Goal: Task Accomplishment & Management: Manage account settings

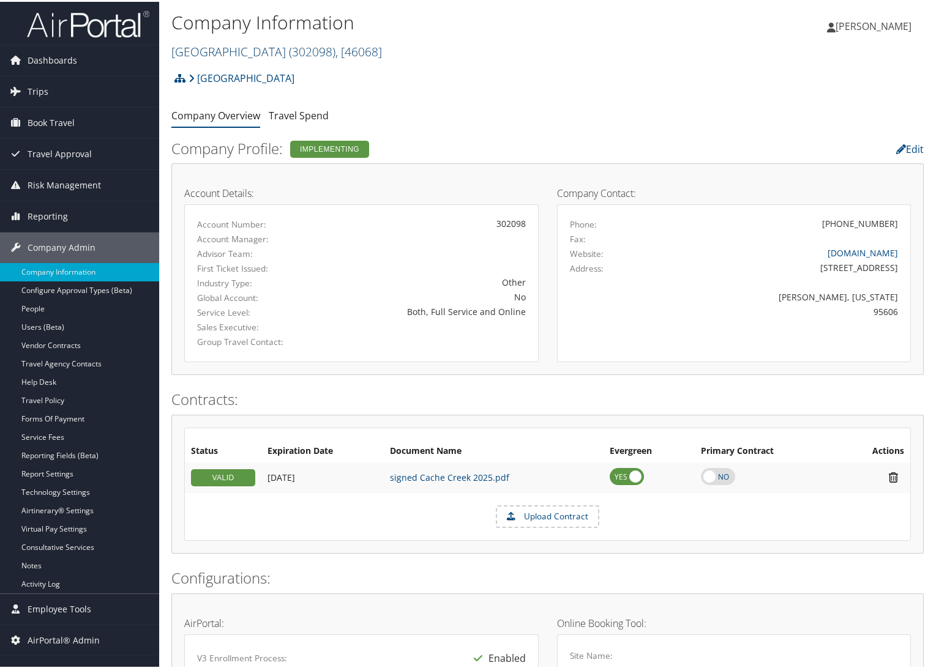
click at [204, 56] on link "Cache Creek Casino Resort ( 302098 ) , [ 46068 ]" at bounding box center [276, 50] width 211 height 17
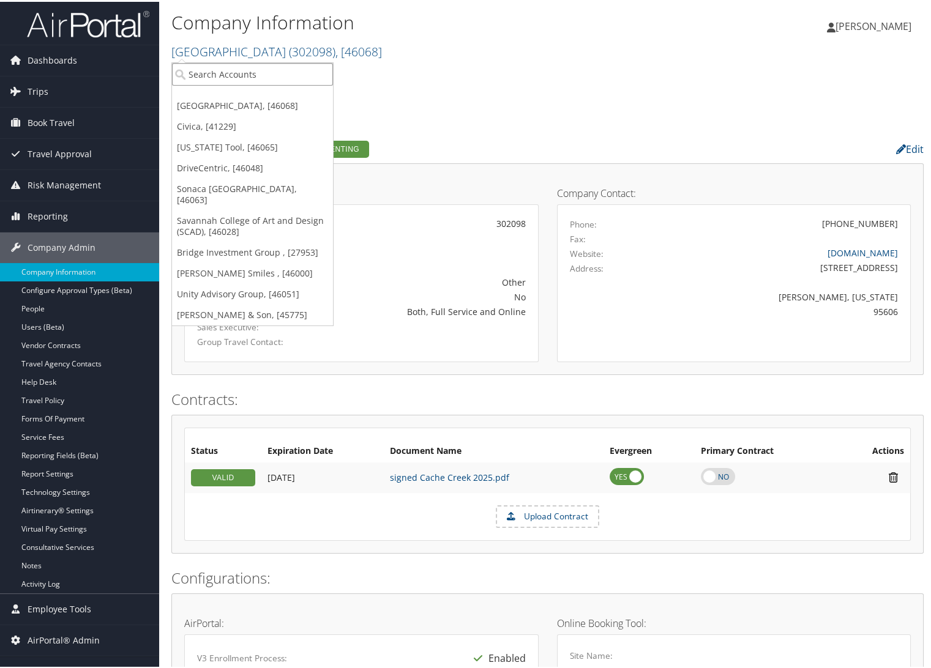
click at [211, 66] on input "search" at bounding box center [252, 72] width 161 height 23
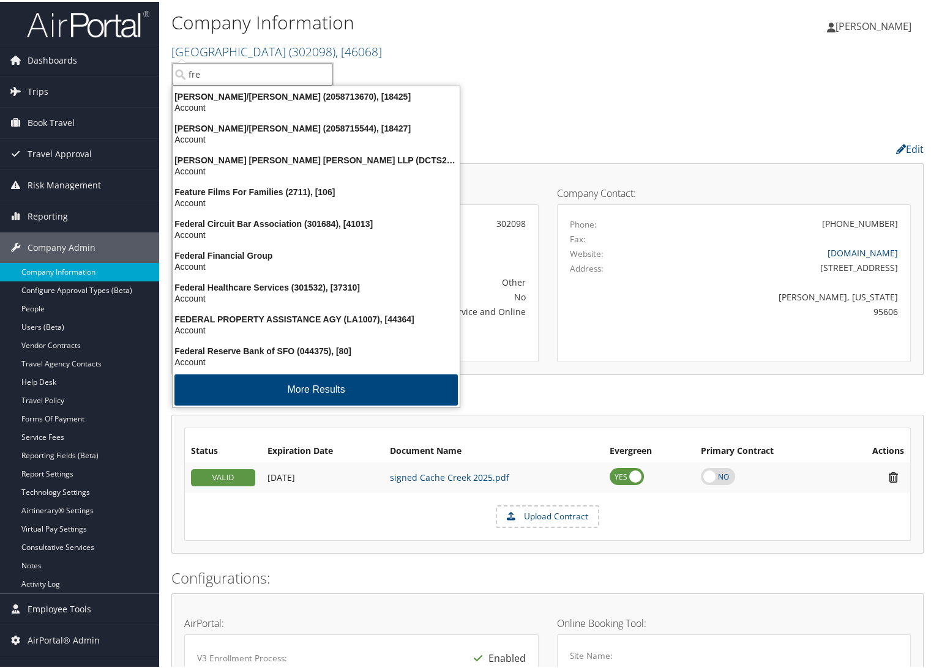
type input "fred"
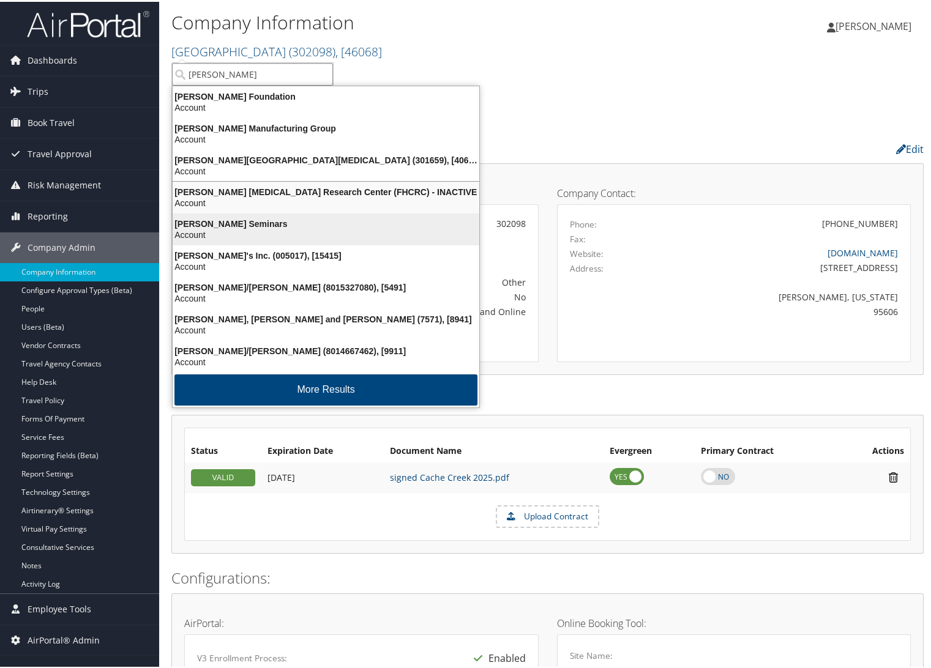
scroll to position [2, 0]
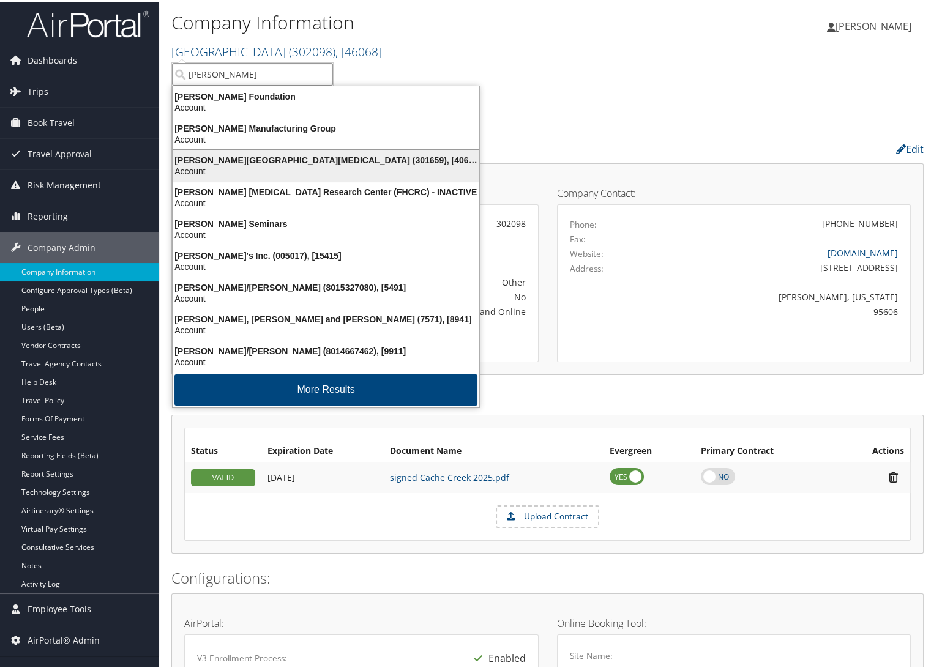
click at [333, 164] on div "Account" at bounding box center [325, 169] width 321 height 11
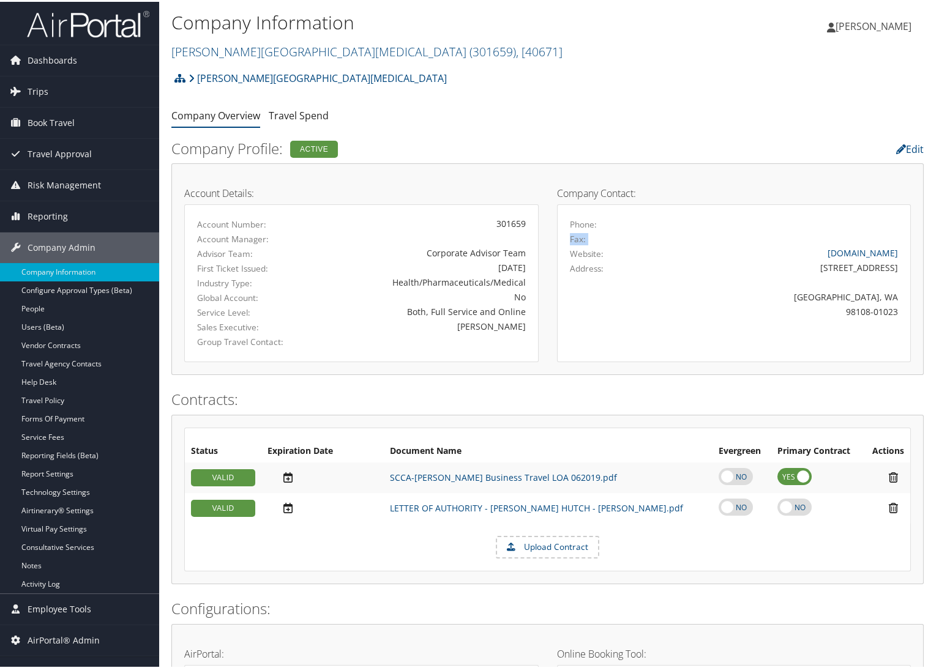
drag, startPoint x: 823, startPoint y: 231, endPoint x: 746, endPoint y: 228, distance: 77.2
click at [746, 228] on div "Phone: Fax: Website: seattlecca.org Address: 1100 Fairview Avenue N. Seattle, W…" at bounding box center [734, 274] width 329 height 118
click at [746, 228] on div "Phone:" at bounding box center [734, 222] width 347 height 15
click at [648, 233] on div "Fax:" at bounding box center [734, 237] width 347 height 15
drag, startPoint x: 605, startPoint y: 260, endPoint x: 809, endPoint y: 351, distance: 223.3
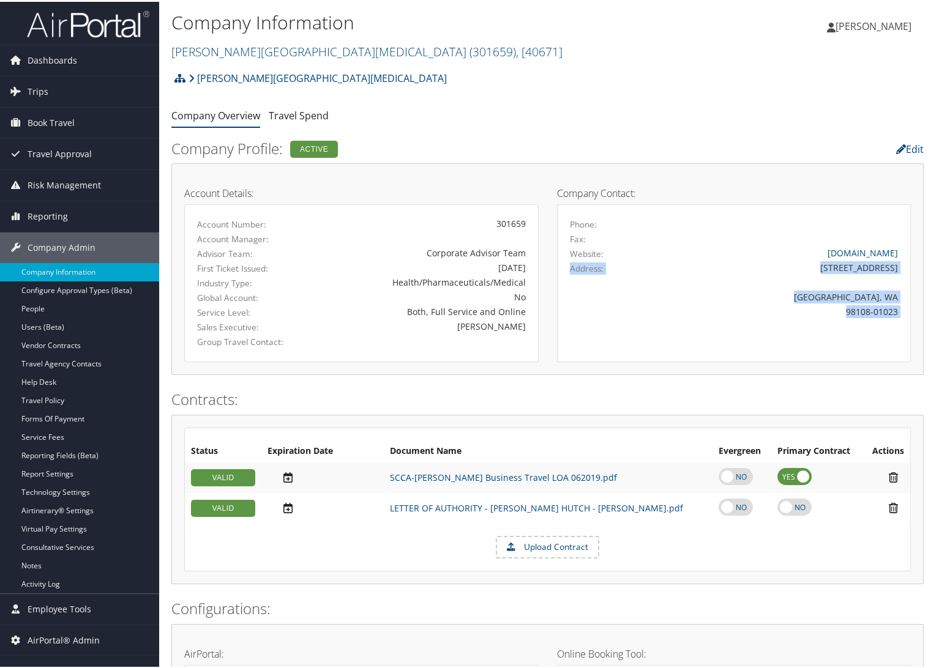
click at [809, 351] on div "Phone: Fax: Website: seattlecca.org Address: 1100 Fairview Avenue N. Seattle, W…" at bounding box center [734, 282] width 354 height 158
drag, startPoint x: 828, startPoint y: 301, endPoint x: 554, endPoint y: 145, distance: 315.3
click at [553, 187] on div "Company Contact: Phone: Fax: Website: seattlecca.org Address: 1100 Fairview Ave…" at bounding box center [734, 267] width 373 height 186
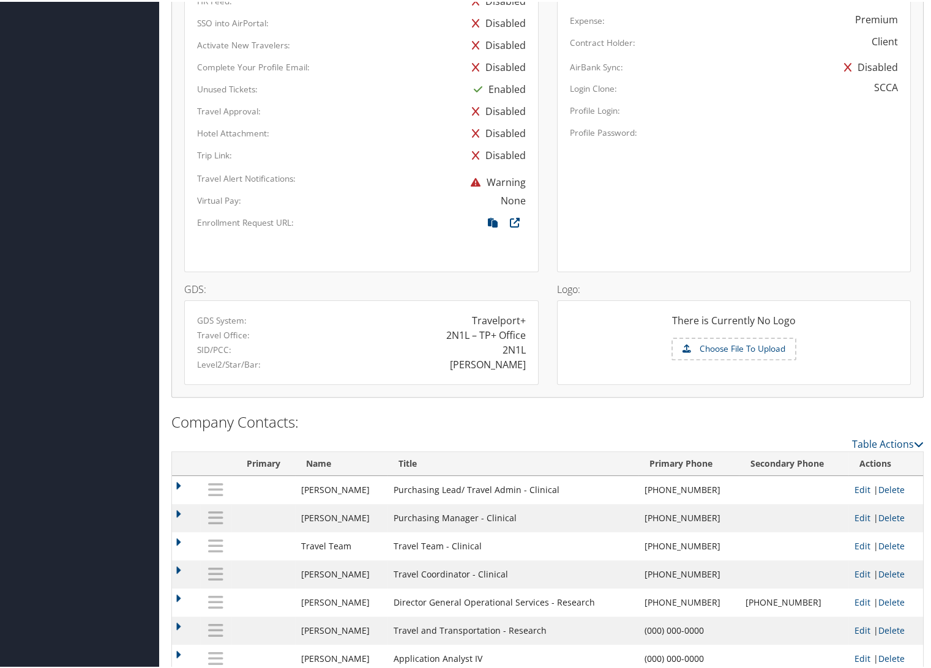
scroll to position [733, 0]
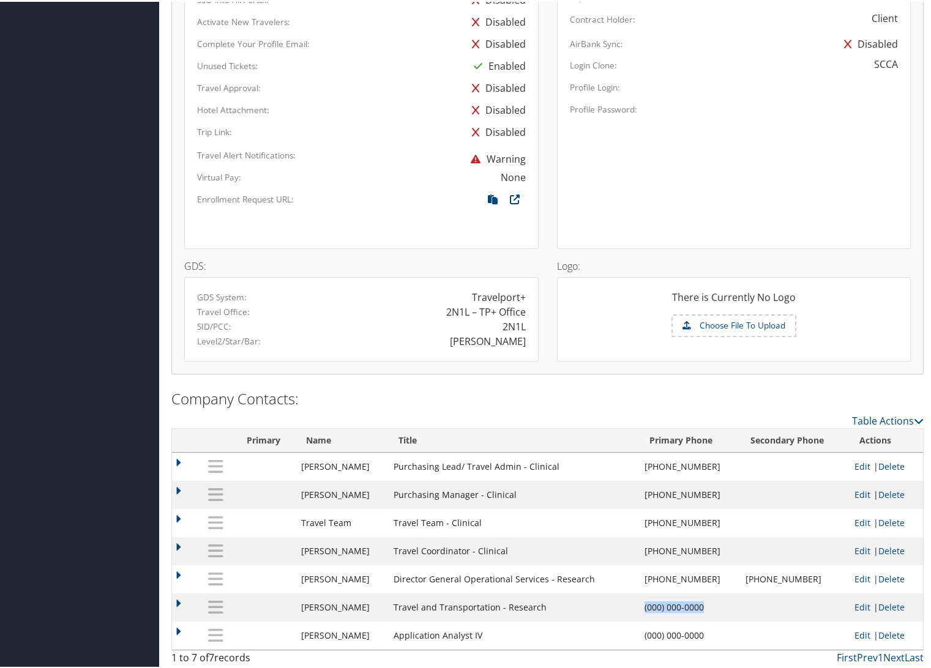
drag, startPoint x: 727, startPoint y: 605, endPoint x: 627, endPoint y: 609, distance: 100.4
click at [627, 609] on tr "Tod Sturgeon Travel and Transportation - Research (000) 000-0000 tsturgeo@fredh…" at bounding box center [547, 606] width 751 height 28
drag, startPoint x: 702, startPoint y: 635, endPoint x: 633, endPoint y: 637, distance: 68.6
click at [633, 637] on tr "Brett Miller Application Analyst IV (000) 000-0000 bjmiller@fredhutch.org TC Ed…" at bounding box center [547, 634] width 751 height 28
click at [711, 634] on td "(000) 000-0000" at bounding box center [688, 634] width 101 height 28
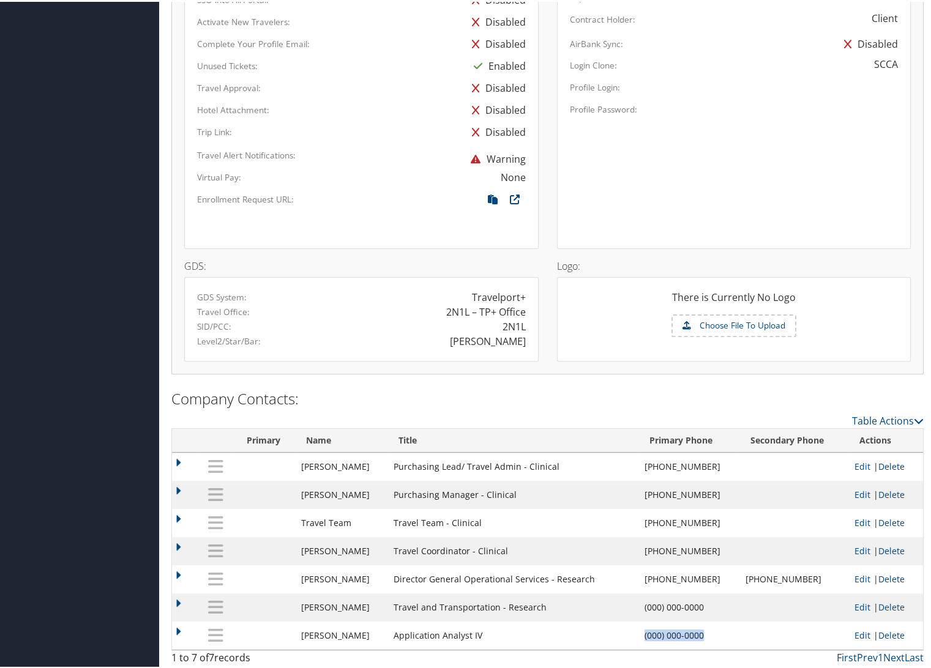
drag, startPoint x: 711, startPoint y: 633, endPoint x: 626, endPoint y: 602, distance: 90.4
click at [621, 612] on tbody "Ashley Ostic Purchasing Lead/ Travel Admin - Clinical (206) 606-8243 aroberts@f…" at bounding box center [547, 549] width 751 height 197
click at [626, 602] on td "Travel and Transportation - Research" at bounding box center [513, 606] width 251 height 28
click at [673, 637] on td "(000) 000-0000" at bounding box center [688, 634] width 101 height 28
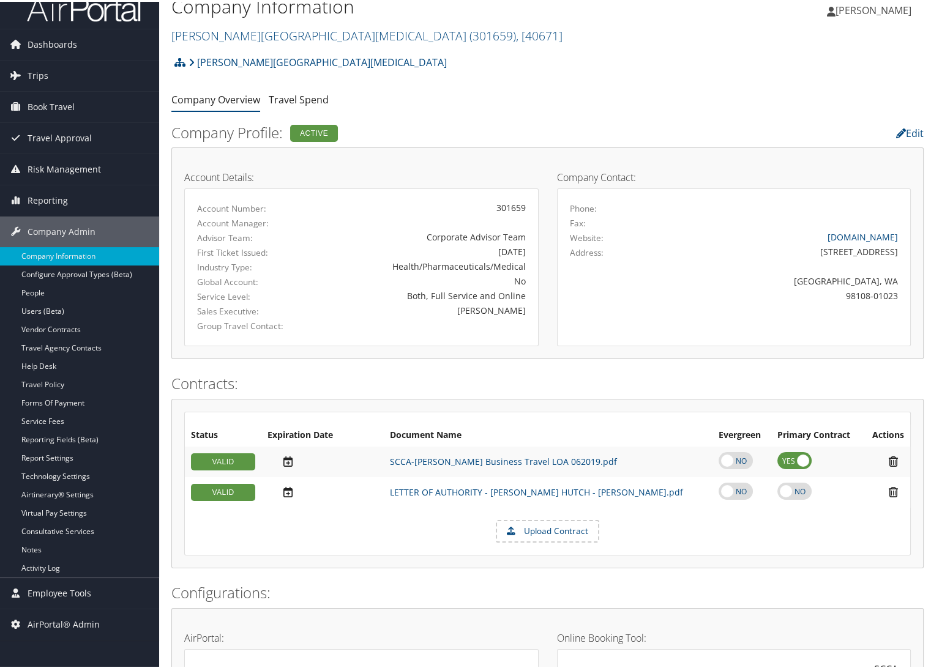
scroll to position [0, 0]
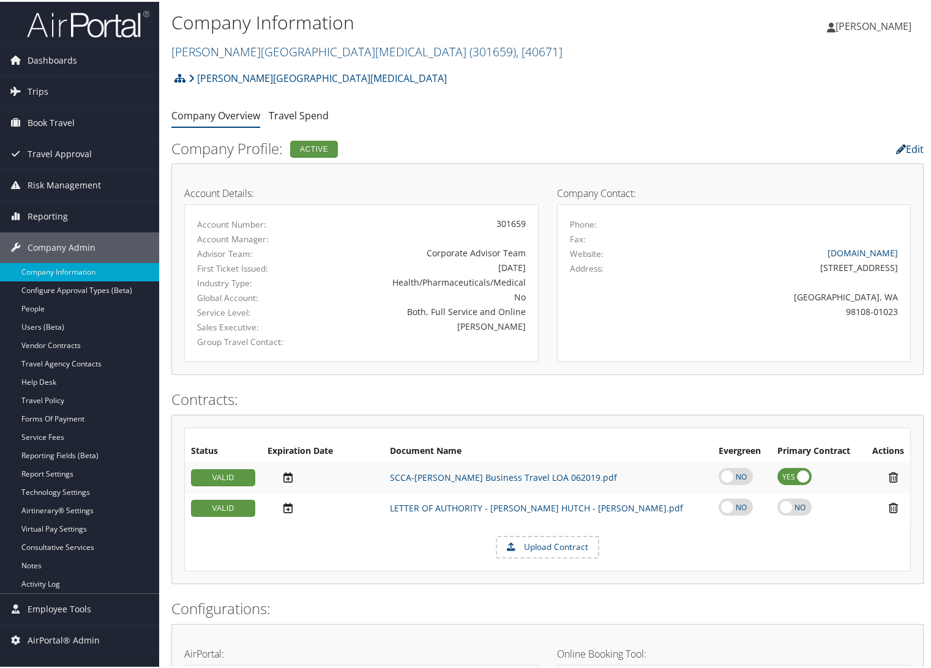
click at [896, 145] on icon at bounding box center [901, 148] width 10 height 10
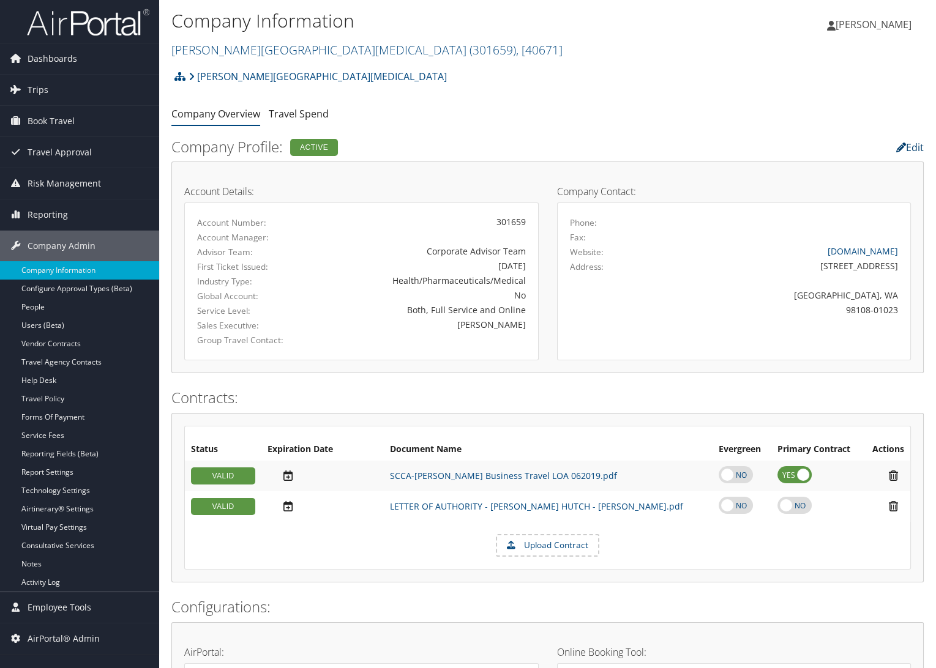
select select
select select "8"
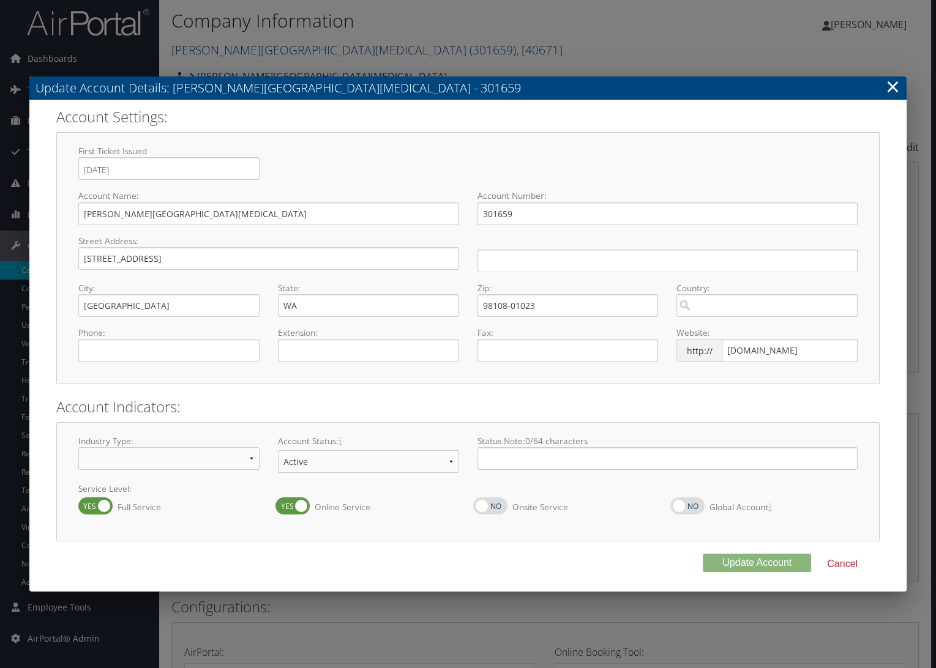
select select "18"
type input "( ) -"
click at [185, 352] on input "( ) -" at bounding box center [168, 350] width 181 height 23
drag, startPoint x: 768, startPoint y: 353, endPoint x: 723, endPoint y: 354, distance: 45.3
click at [723, 354] on input "seattlecca.org" at bounding box center [790, 350] width 136 height 23
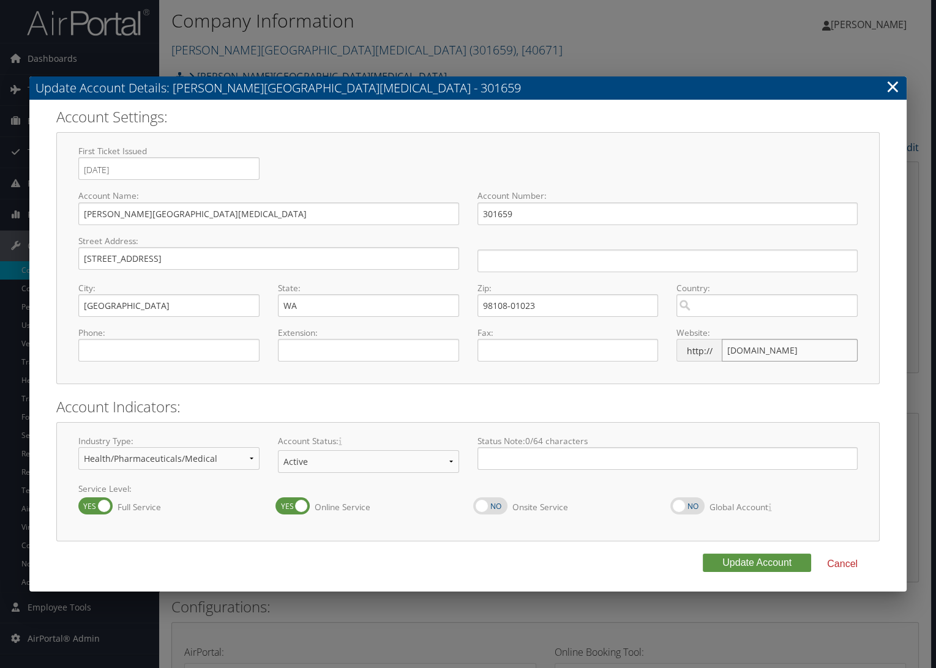
type input "S"
type input "fredhutch"
click at [114, 355] on input "( ) -" at bounding box center [168, 350] width 181 height 23
type input "(206) 667-5000"
click at [788, 356] on input "fredhutch" at bounding box center [790, 350] width 136 height 23
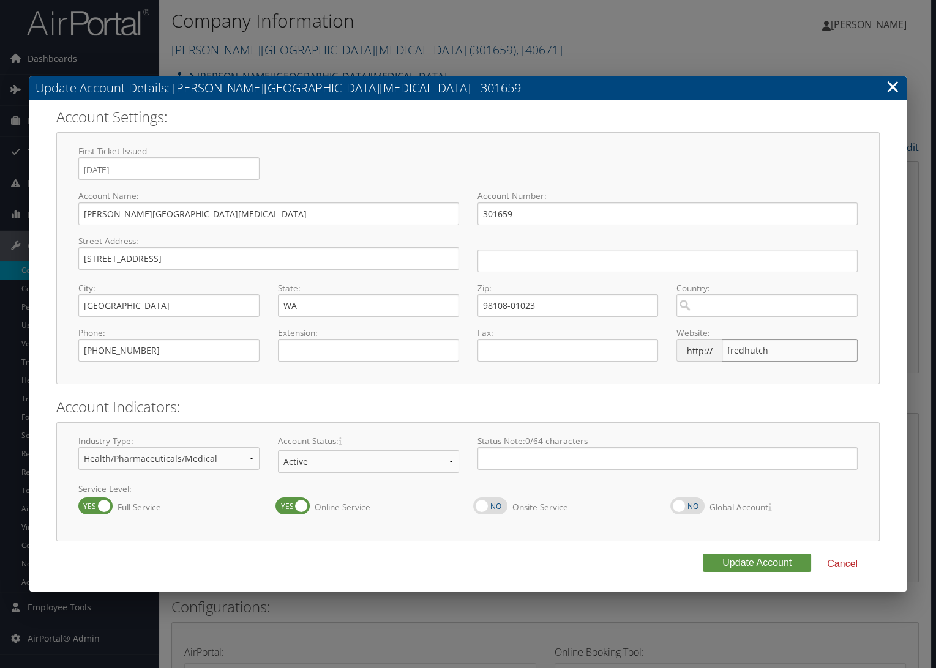
drag, startPoint x: 770, startPoint y: 351, endPoint x: 680, endPoint y: 354, distance: 89.4
click at [680, 354] on div "http:// fredhutch" at bounding box center [766, 355] width 181 height 32
click at [740, 358] on input "fredhutch" at bounding box center [790, 350] width 136 height 23
drag, startPoint x: 803, startPoint y: 351, endPoint x: 701, endPoint y: 353, distance: 102.2
click at [702, 352] on div "http:// fredhutch" at bounding box center [766, 355] width 181 height 32
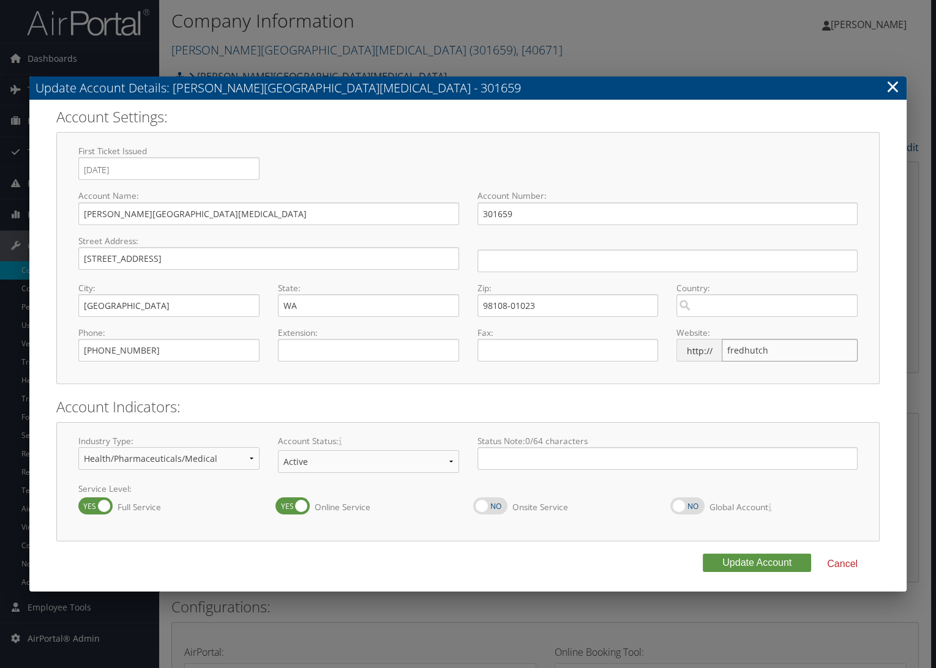
paste input "https://www.fredhutch.org/"
drag, startPoint x: 754, startPoint y: 351, endPoint x: 687, endPoint y: 361, distance: 67.4
click at [687, 361] on div "http:// https://www.fredhutch.org/" at bounding box center [766, 355] width 181 height 32
type input "www.fredhutch.org/"
click at [787, 563] on button "Update Account" at bounding box center [757, 563] width 108 height 18
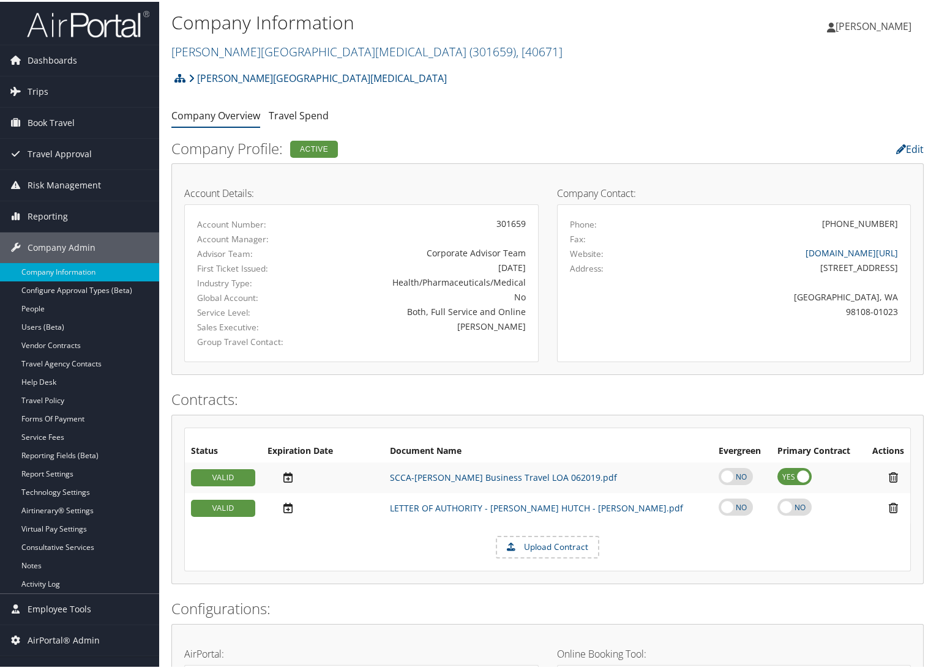
drag, startPoint x: 803, startPoint y: 264, endPoint x: 891, endPoint y: 270, distance: 88.3
click at [891, 270] on div "1100 Fairview Avenue N." at bounding box center [777, 266] width 242 height 13
click at [896, 276] on div at bounding box center [734, 281] width 347 height 15
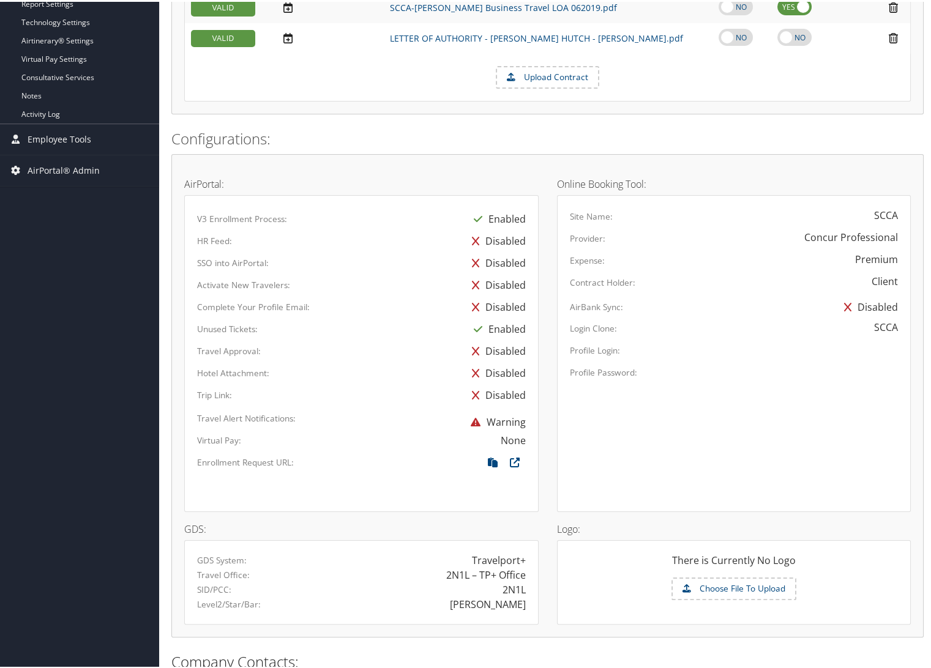
scroll to position [733, 0]
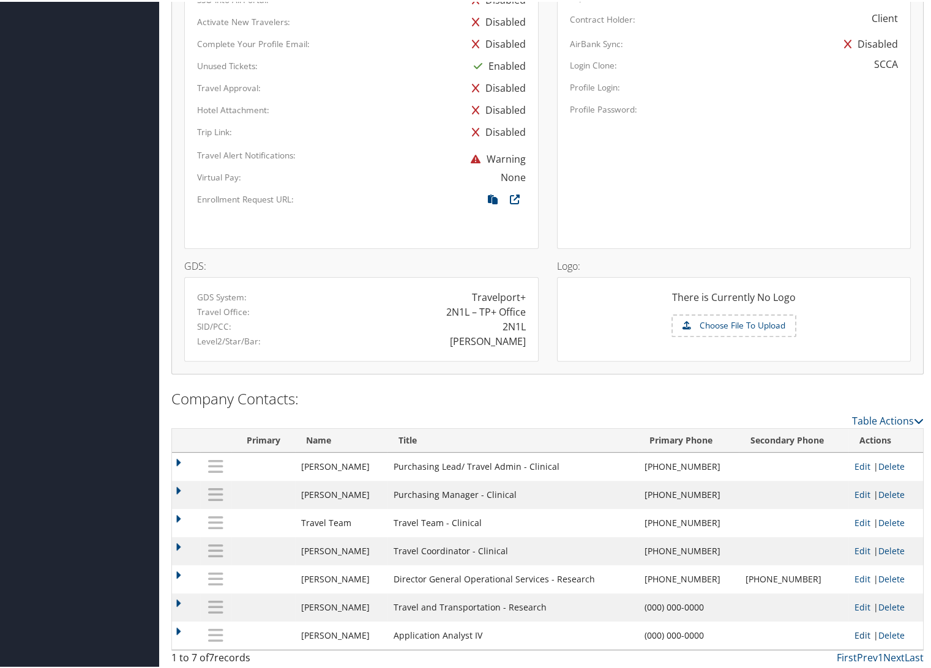
click at [855, 632] on link "Edit" at bounding box center [863, 634] width 16 height 12
select select "TC"
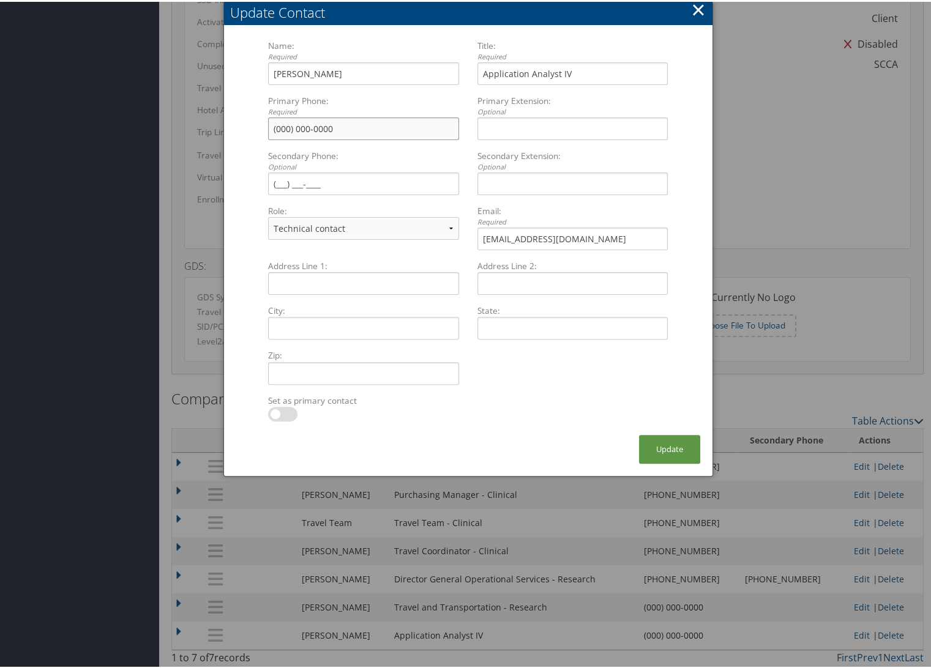
drag, startPoint x: 331, startPoint y: 129, endPoint x: 214, endPoint y: 130, distance: 116.9
paste input "360) 621-4656"
type input "(360) 621-4656"
click at [669, 456] on button "Update" at bounding box center [669, 447] width 61 height 29
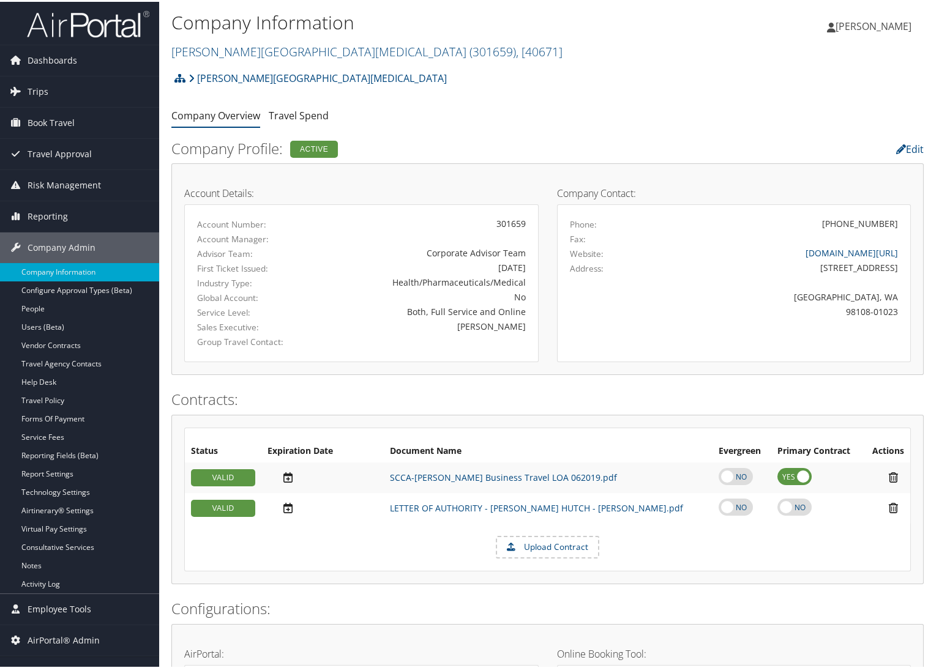
scroll to position [0, 0]
click at [896, 149] on icon at bounding box center [901, 148] width 10 height 10
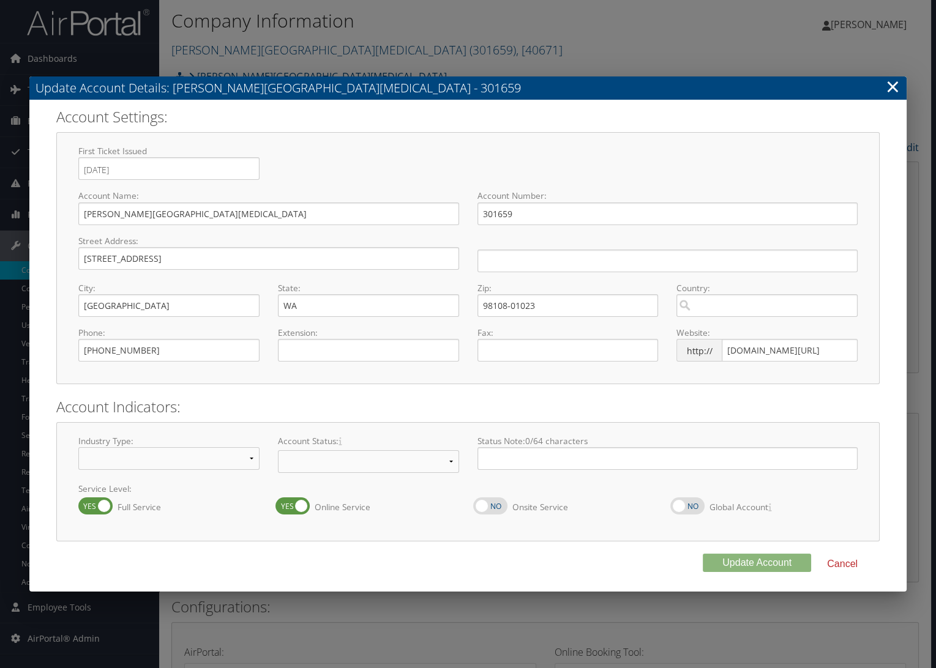
select select "18"
select select "8"
drag, startPoint x: 163, startPoint y: 355, endPoint x: 60, endPoint y: 357, distance: 102.9
click at [60, 357] on div "First Ticket Issued 09/19/2019 Press the down arrow key to interact with the ca…" at bounding box center [467, 258] width 823 height 253
click at [212, 383] on div "First Ticket Issued 09/19/2019 Press the down arrow key to interact with the ca…" at bounding box center [467, 258] width 823 height 253
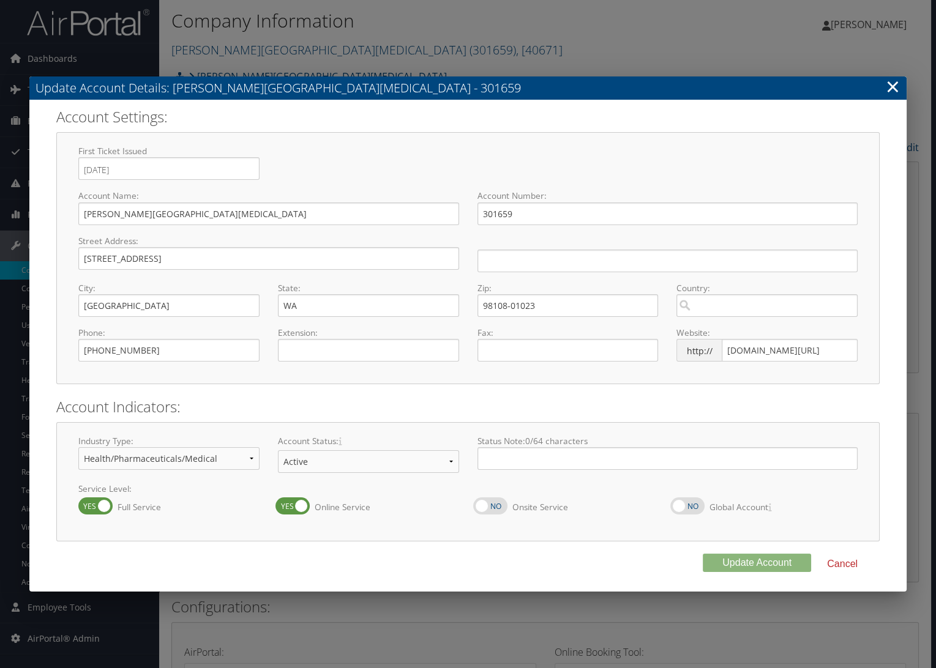
click at [890, 94] on link "×" at bounding box center [893, 86] width 14 height 24
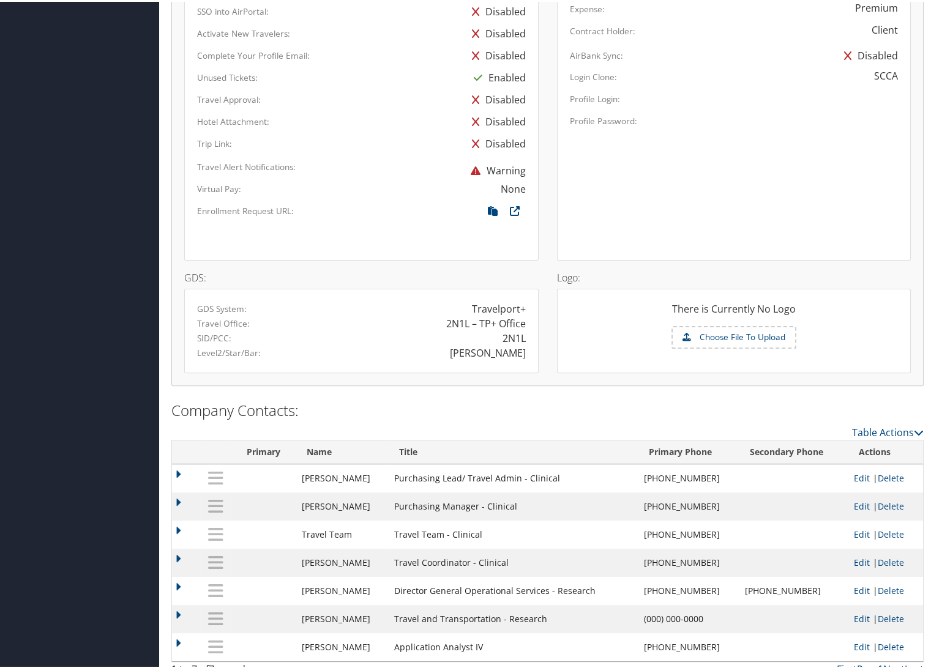
scroll to position [733, 0]
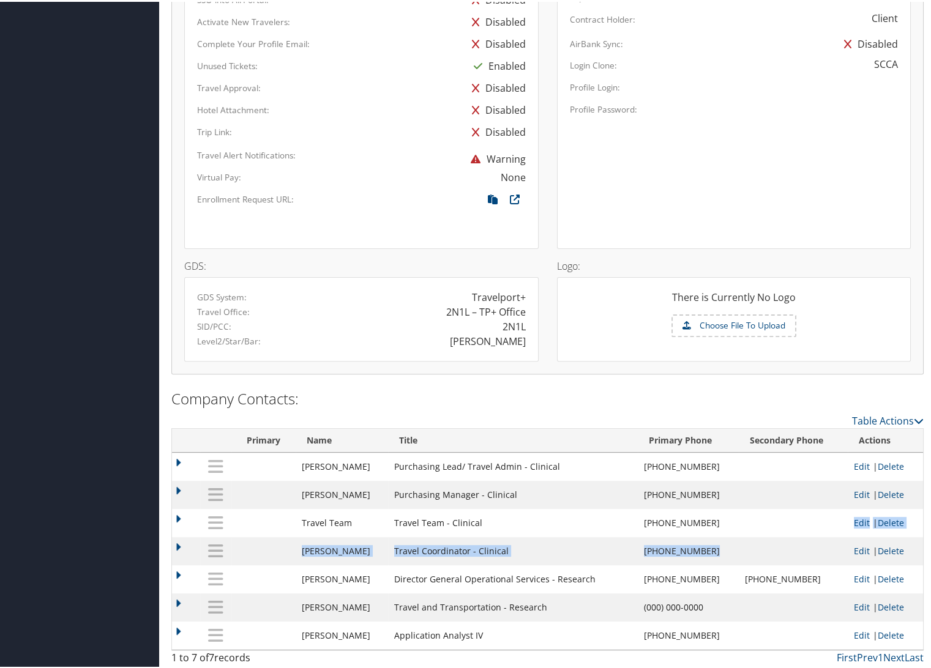
drag, startPoint x: 613, startPoint y: 552, endPoint x: 724, endPoint y: 541, distance: 112.0
click at [724, 537] on td "(206) 606-8243" at bounding box center [688, 550] width 101 height 28
click at [725, 544] on td "(206) 606-8243" at bounding box center [688, 550] width 101 height 28
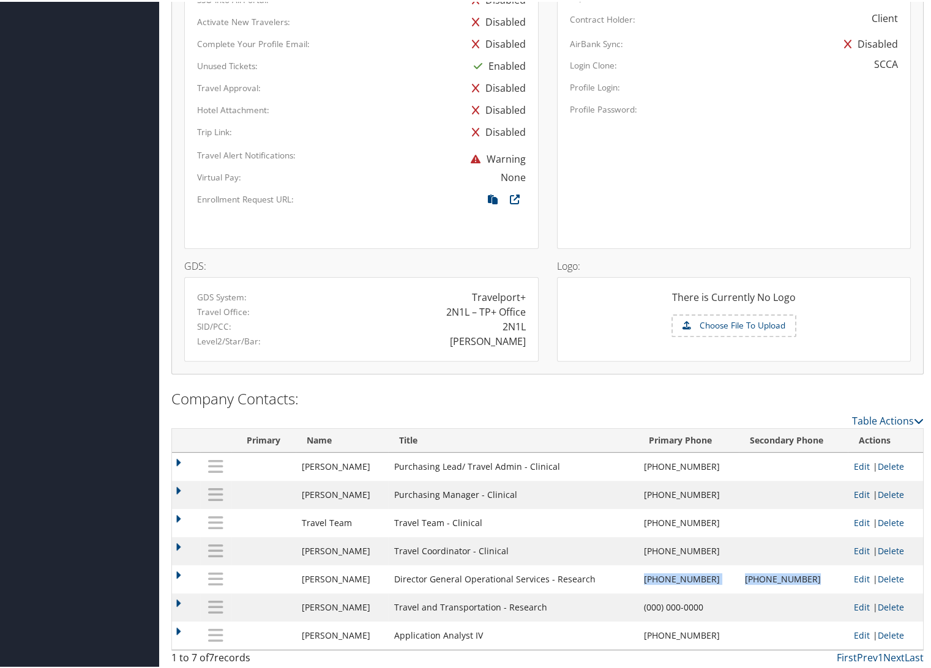
drag, startPoint x: 727, startPoint y: 580, endPoint x: 605, endPoint y: 586, distance: 122.6
click at [605, 586] on tr "Lisa van Ommen Director General Operational Services - Research (206) 667-5397 …" at bounding box center [547, 578] width 751 height 28
drag, startPoint x: 717, startPoint y: 607, endPoint x: 573, endPoint y: 608, distance: 144.5
click at [573, 608] on tr "Tod Sturgeon Travel and Transportation - Research (000) 000-0000 tsturgeo@fredh…" at bounding box center [547, 606] width 751 height 28
click at [595, 610] on td "Travel and Transportation - Research" at bounding box center [513, 606] width 250 height 28
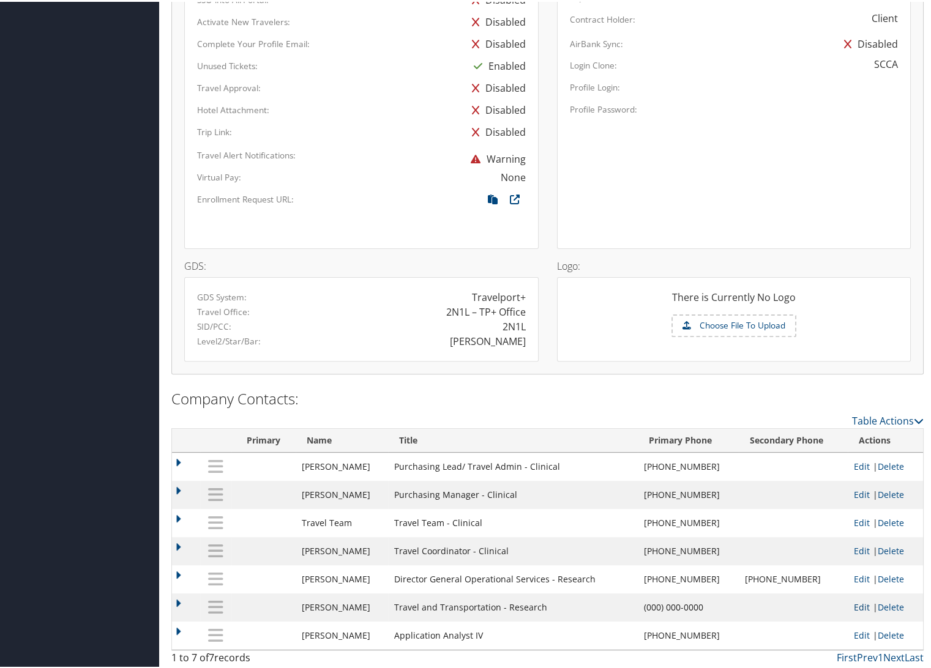
click at [856, 606] on link "Edit" at bounding box center [862, 606] width 16 height 12
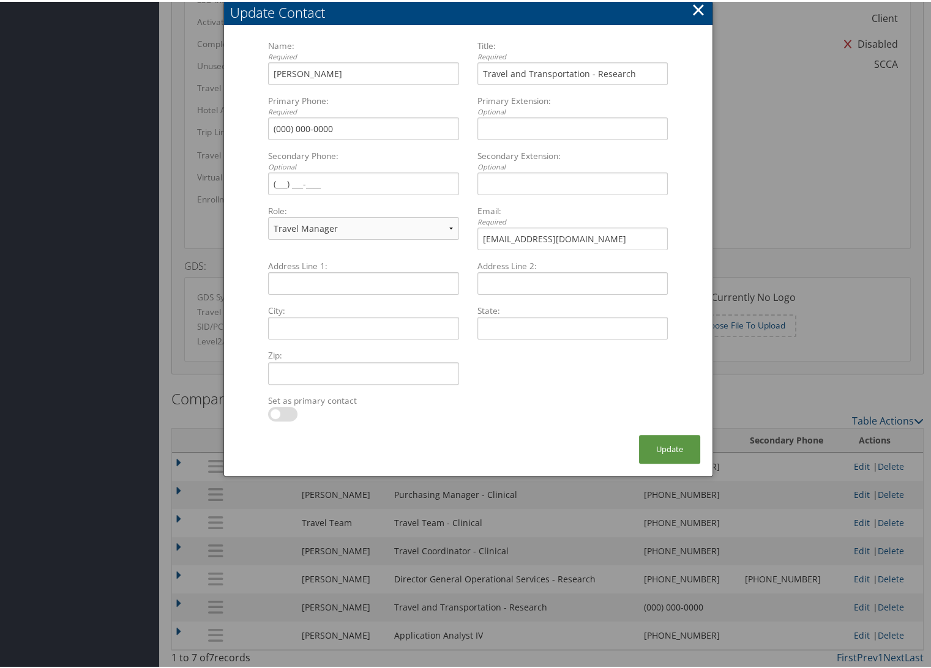
click at [693, 11] on button "×" at bounding box center [698, 8] width 14 height 24
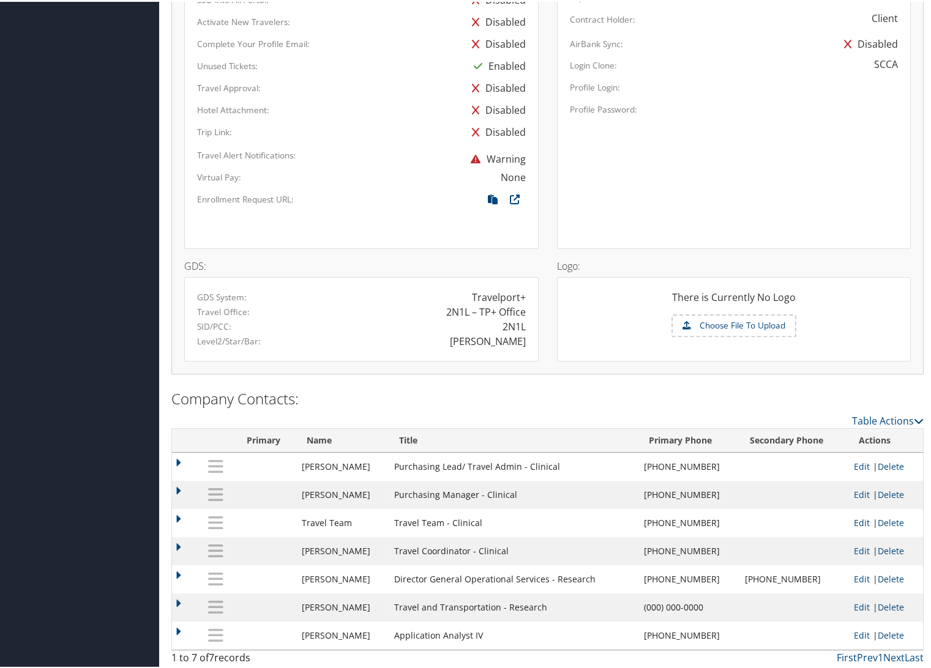
click at [857, 515] on link "Edit" at bounding box center [862, 521] width 16 height 12
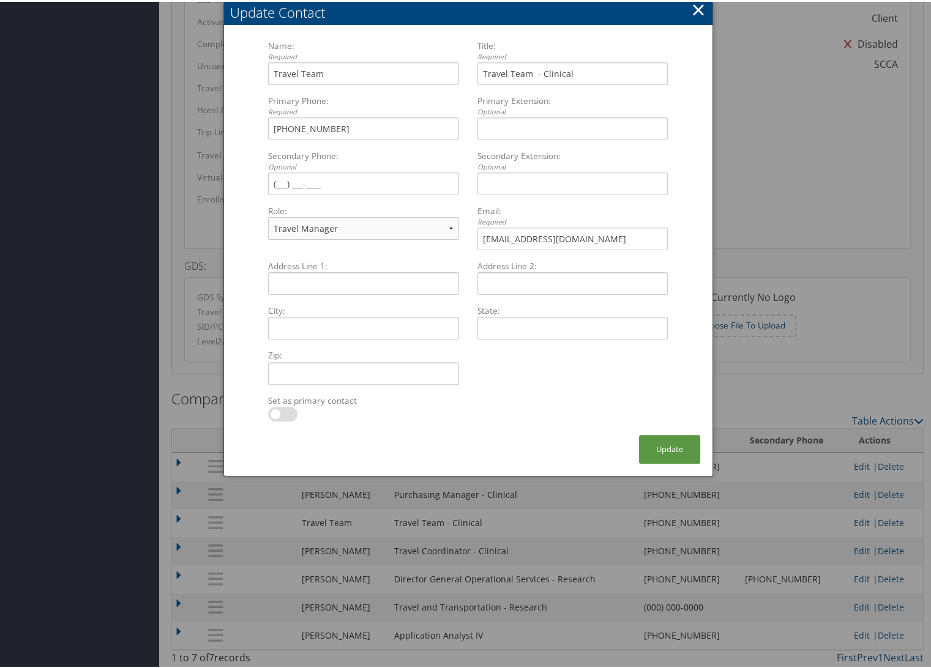
click at [264, 74] on div "Travel Team Multiple values The selected items contain different values for thi…" at bounding box center [363, 77] width 200 height 32
click at [268, 74] on input "Travel Team" at bounding box center [363, 72] width 190 height 23
click at [272, 68] on input "Travel Team" at bounding box center [363, 72] width 190 height 23
type input "Clinical Travel Team"
click at [686, 445] on button "Update" at bounding box center [669, 447] width 61 height 29
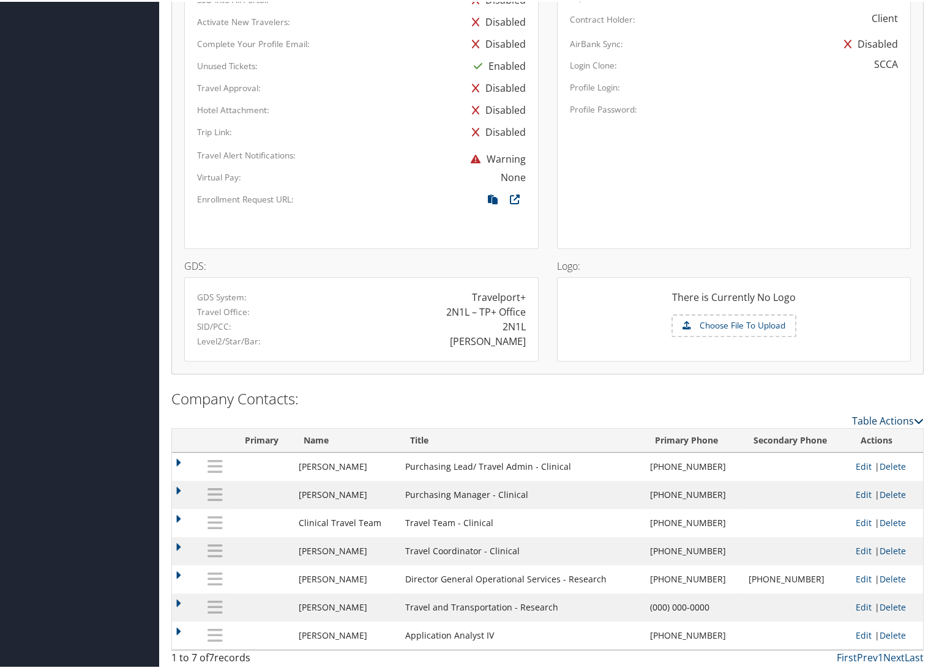
click at [896, 417] on link "Table Actions" at bounding box center [888, 419] width 72 height 13
drag, startPoint x: 896, startPoint y: 417, endPoint x: 893, endPoint y: 435, distance: 18.6
click at [893, 435] on link "New Contact" at bounding box center [837, 437] width 161 height 21
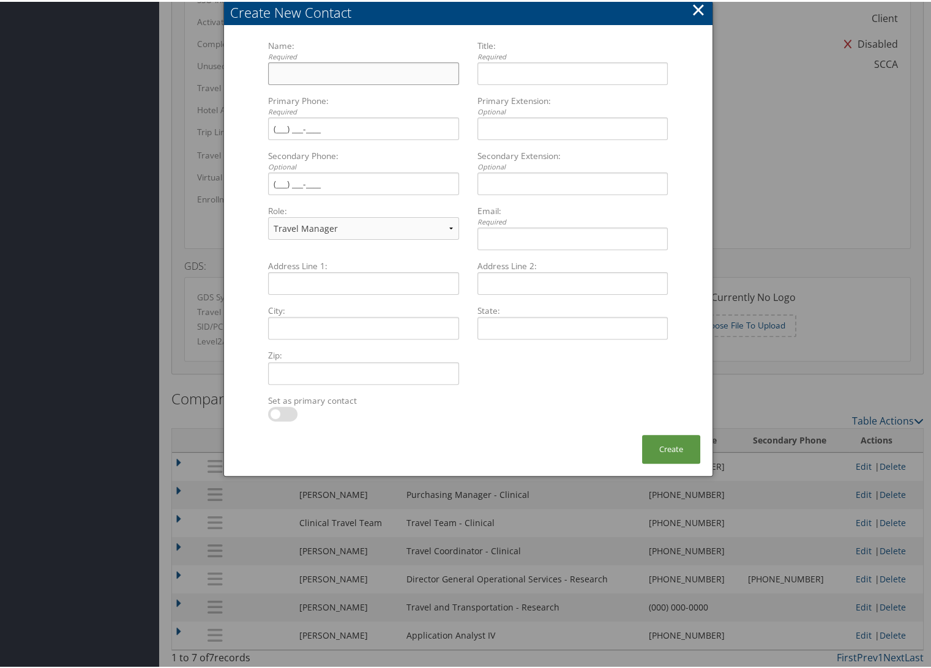
click at [382, 74] on input "Name: Required Multiple values The selected items contain different values for …" at bounding box center [363, 72] width 190 height 23
type input "Research Travel Team"
click at [508, 80] on input "Title: Required Multiple values The selected items contain different values for…" at bounding box center [572, 72] width 190 height 23
drag, startPoint x: 372, startPoint y: 72, endPoint x: 149, endPoint y: 74, distance: 223.5
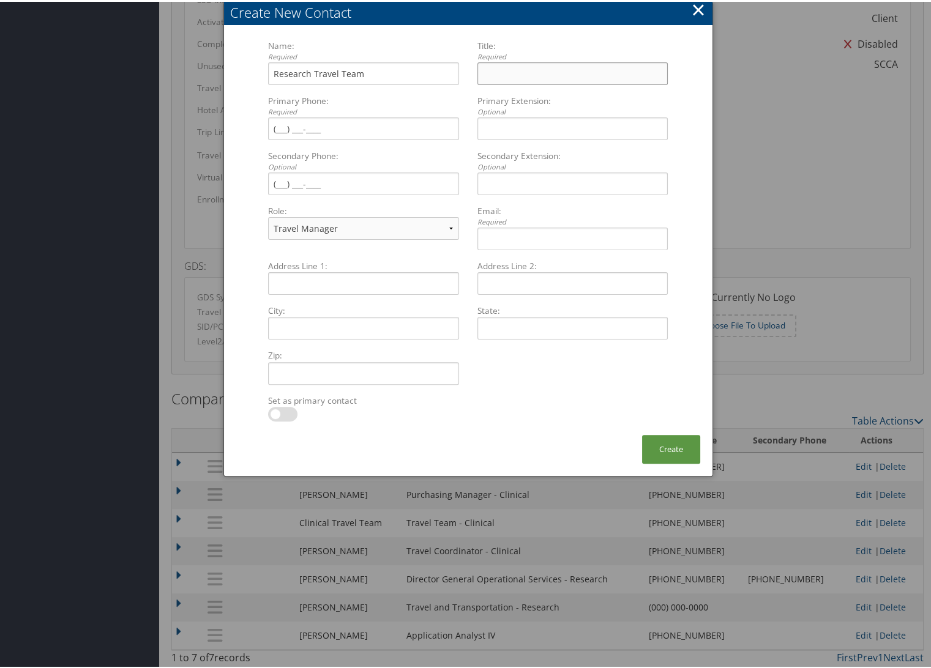
click at [606, 77] on input "Title: Required Multiple values The selected items contain different values for…" at bounding box center [572, 72] width 190 height 23
paste input "Research Travel Team"
type input "Research Travel Team"
click at [302, 125] on input "Primary Phone: Required Multiple values The selected items contain different va…" at bounding box center [363, 127] width 190 height 23
type input "(206) 667-5099"
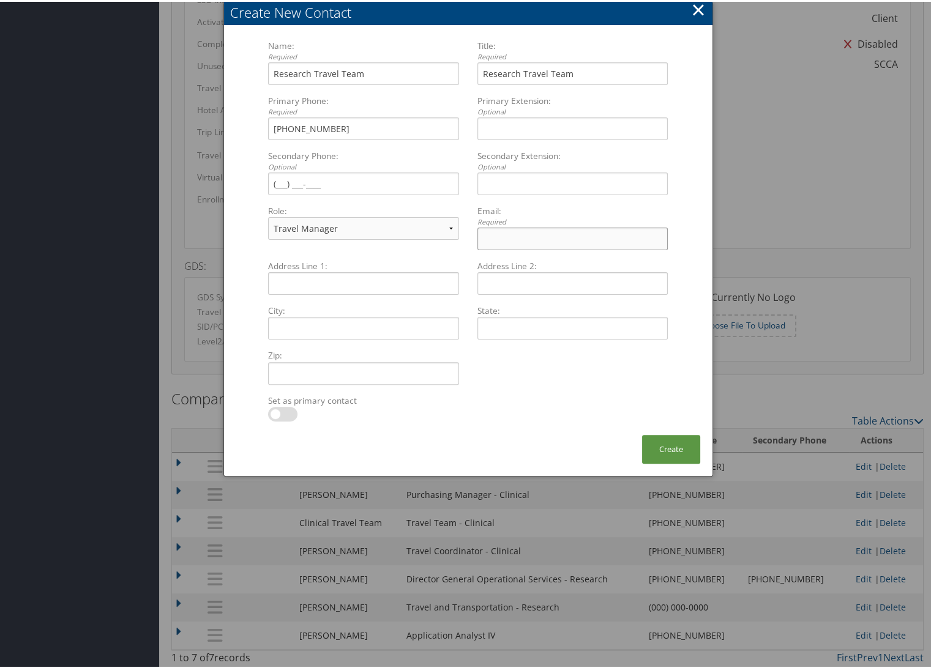
click at [519, 239] on input "Email: Required Multiple values The selected items contain different values for…" at bounding box center [572, 237] width 190 height 23
type input "travelmanager@fredhutch.org"
click at [665, 441] on button "Create" at bounding box center [671, 447] width 58 height 29
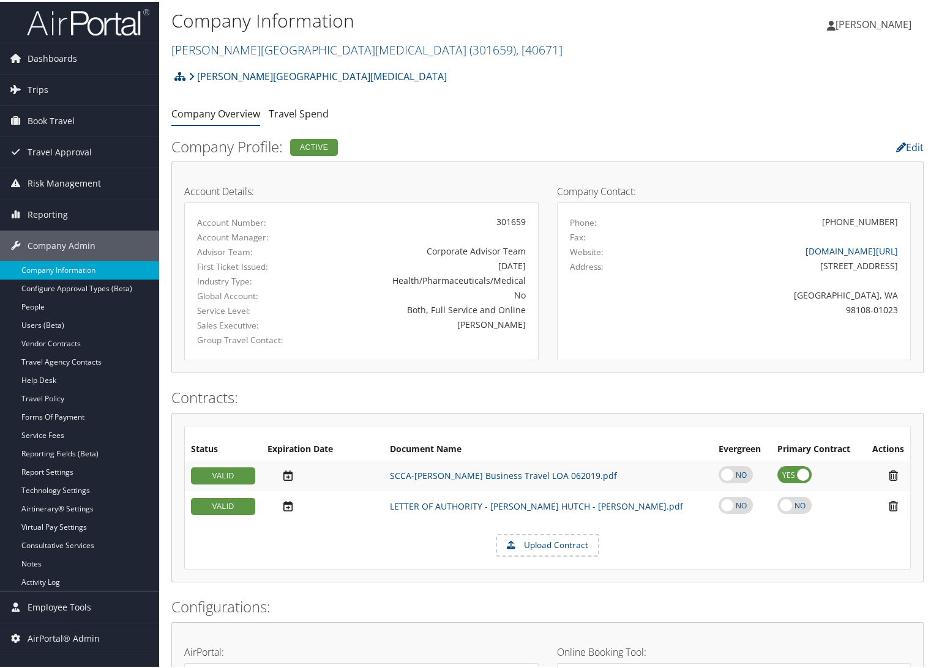
scroll to position [0, 0]
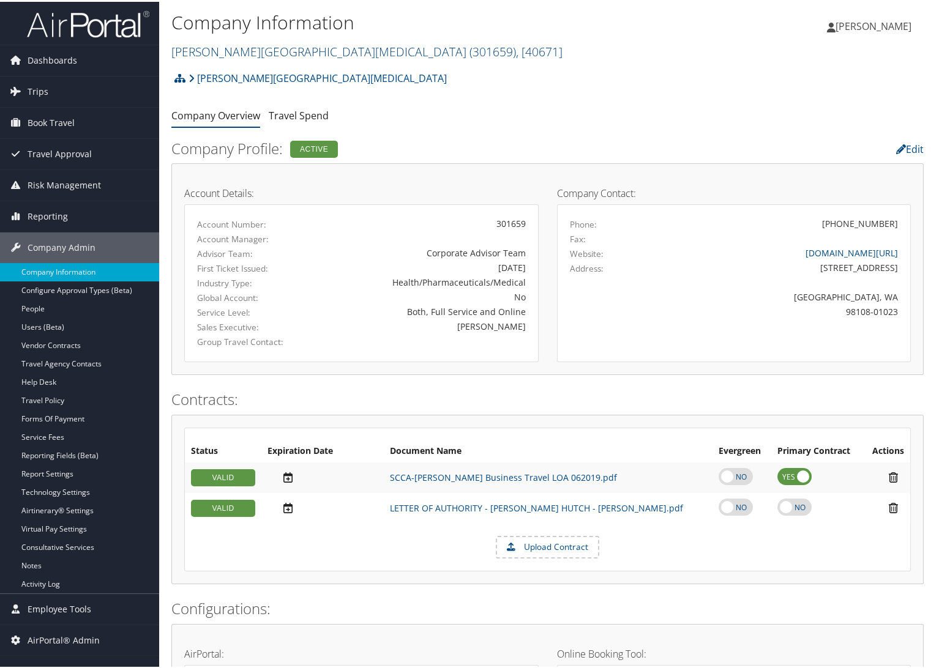
click at [209, 46] on link "Fred Hutchinson Cancer Center ( 301659 ) , [ 40671 ]" at bounding box center [366, 50] width 391 height 17
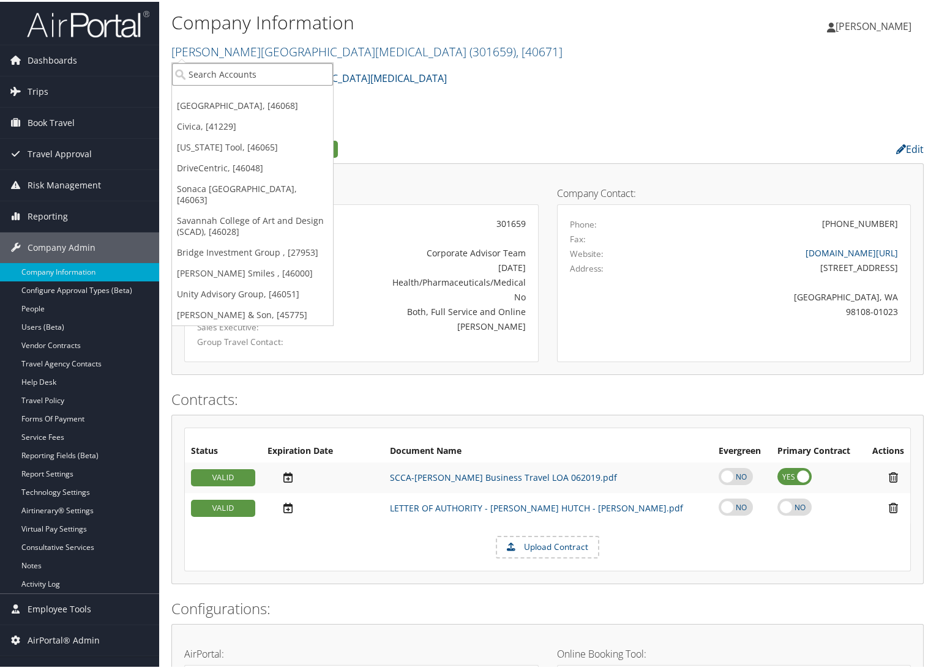
click at [214, 76] on input "search" at bounding box center [252, 72] width 161 height 23
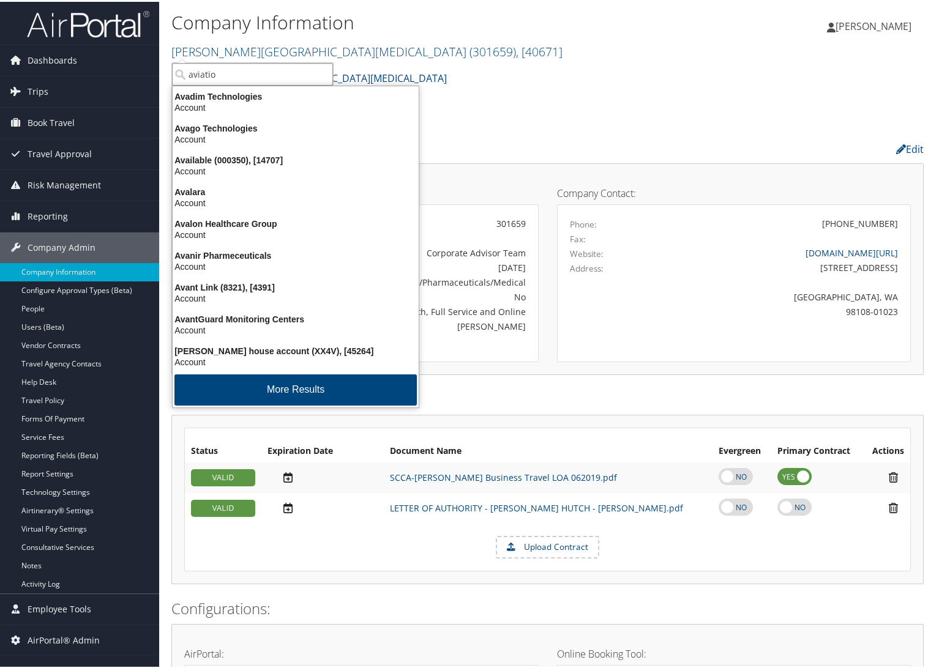
type input "aviation"
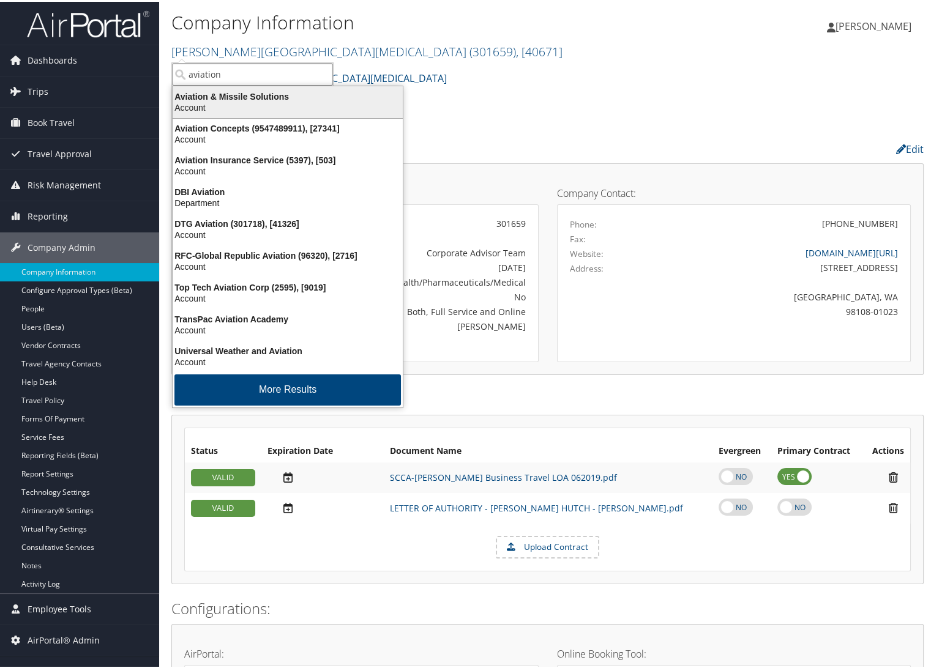
click at [230, 97] on div "Aviation & Missile Solutions" at bounding box center [287, 94] width 245 height 11
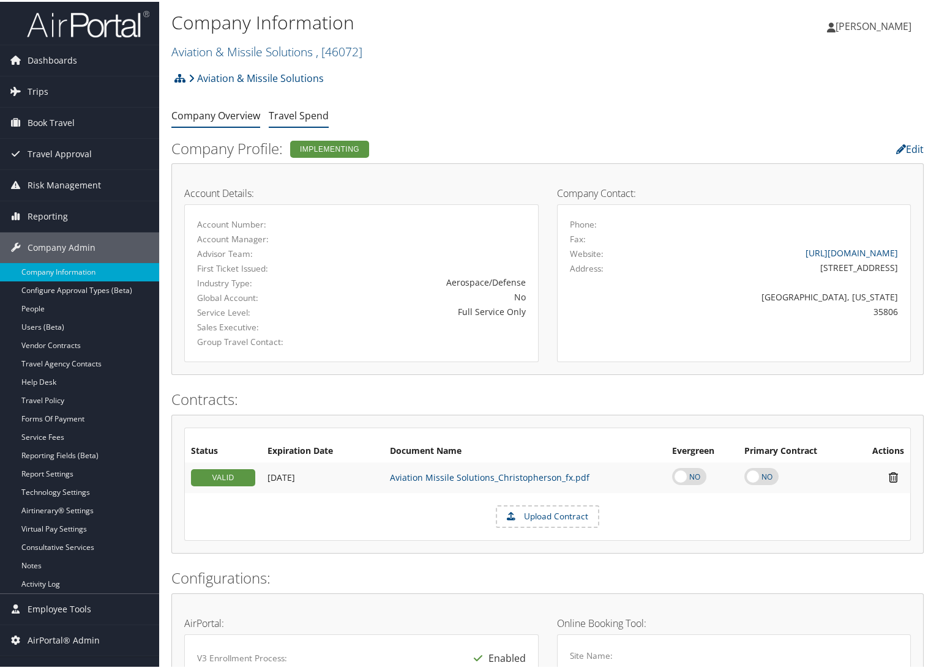
click at [290, 116] on link "Travel Spend" at bounding box center [299, 113] width 60 height 13
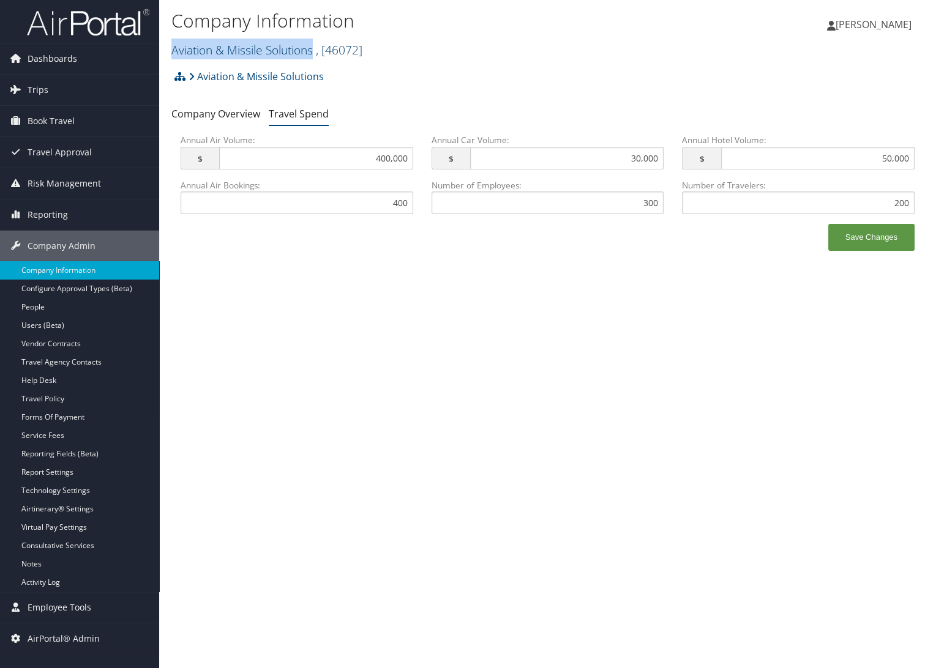
drag, startPoint x: 315, startPoint y: 52, endPoint x: 171, endPoint y: 43, distance: 144.2
click at [171, 43] on link "Aviation & Missile Solutions , [ 46072 ]" at bounding box center [266, 50] width 191 height 17
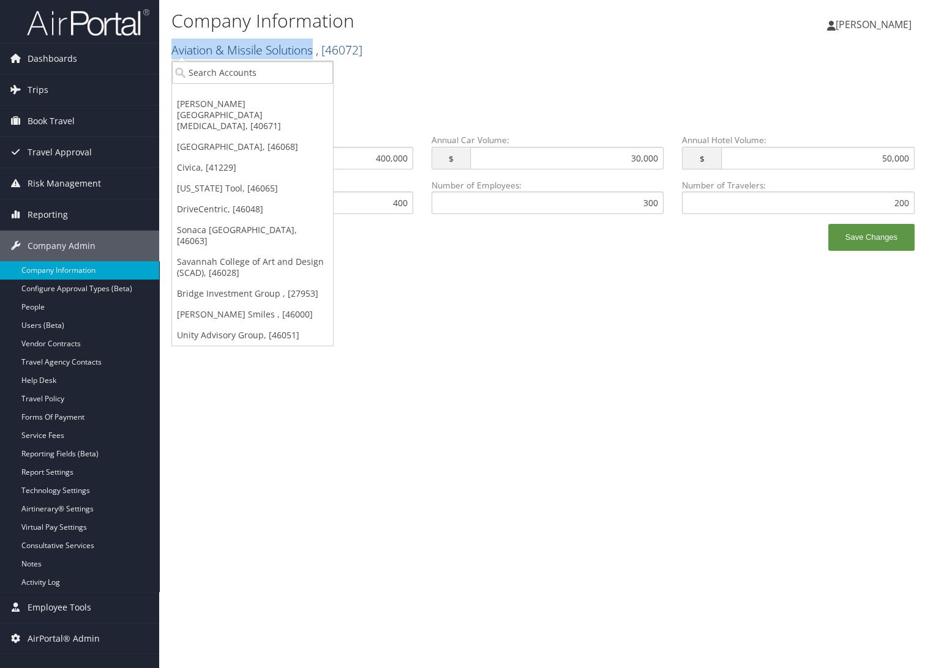
copy link "Aviation & Missile Solutions"
click at [432, 356] on div "Company Information Aviation & Missile Solutions , [ 46072 ] [PERSON_NAME][GEOG…" at bounding box center [547, 334] width 777 height 668
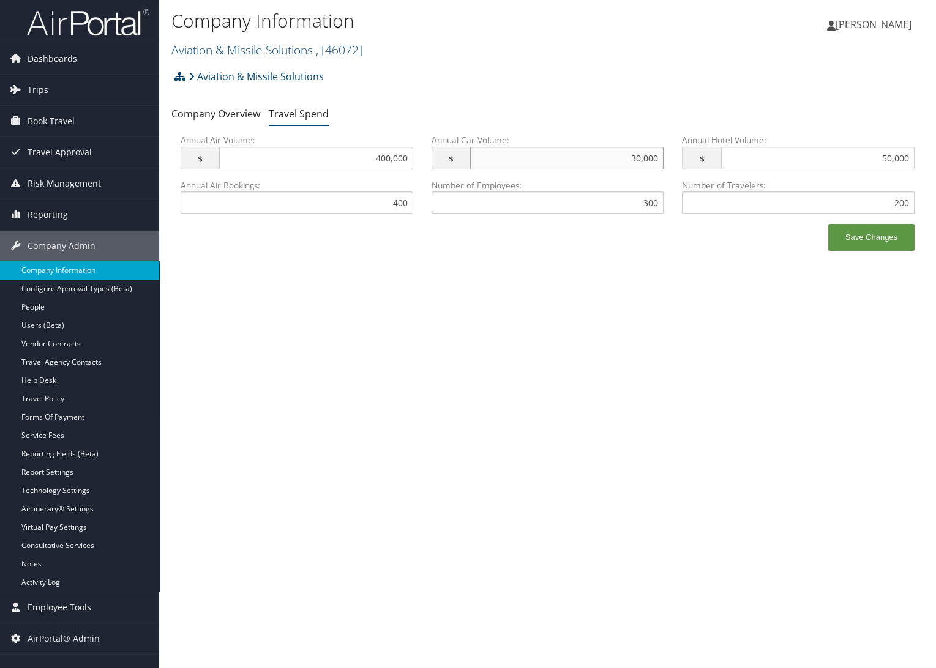
drag, startPoint x: 617, startPoint y: 163, endPoint x: 700, endPoint y: 162, distance: 82.7
click at [700, 162] on div "Annual Air Volume: $ 400,000 This field has invalid characters. Annual Car Volu…" at bounding box center [547, 156] width 752 height 45
drag, startPoint x: 883, startPoint y: 154, endPoint x: 915, endPoint y: 155, distance: 31.2
click at [915, 155] on div "Annual Hotel Volume: $ 50,000 This field has invalid characters." at bounding box center [798, 156] width 251 height 45
